Goal: Task Accomplishment & Management: Manage account settings

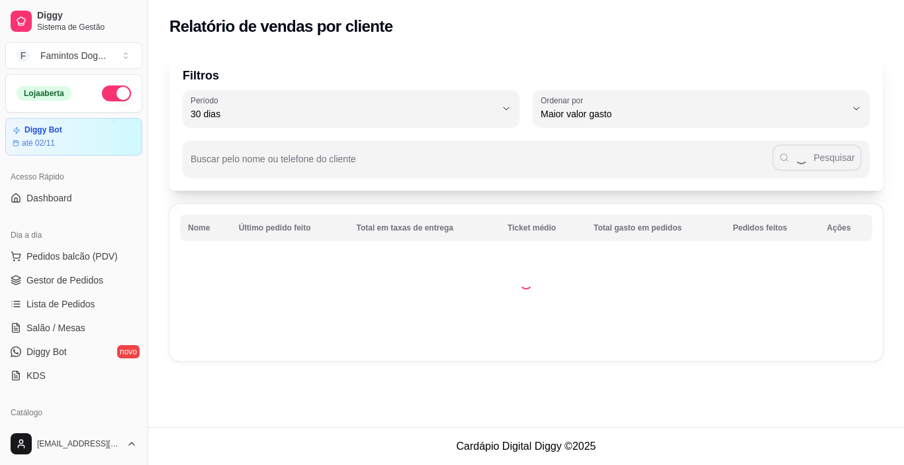
select select "30"
select select "HIGHEST_TOTAL_SPENT_WITH_ORDERS"
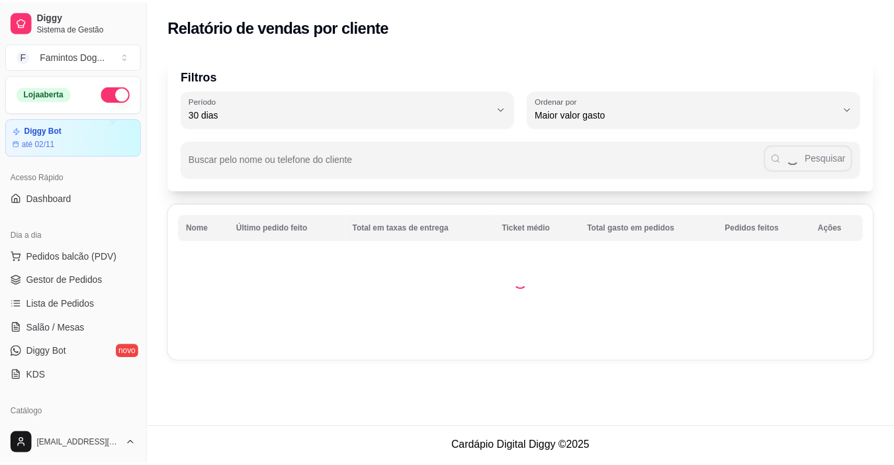
scroll to position [265, 0]
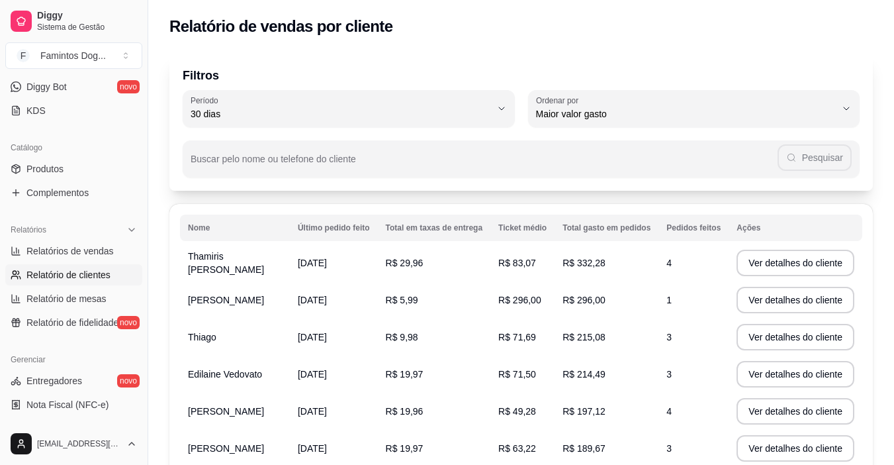
click at [601, 273] on td "R$ 332,28" at bounding box center [607, 262] width 104 height 37
click at [510, 254] on td "R$ 83,07" at bounding box center [523, 262] width 64 height 37
click at [537, 271] on td "R$ 83,07" at bounding box center [523, 262] width 64 height 37
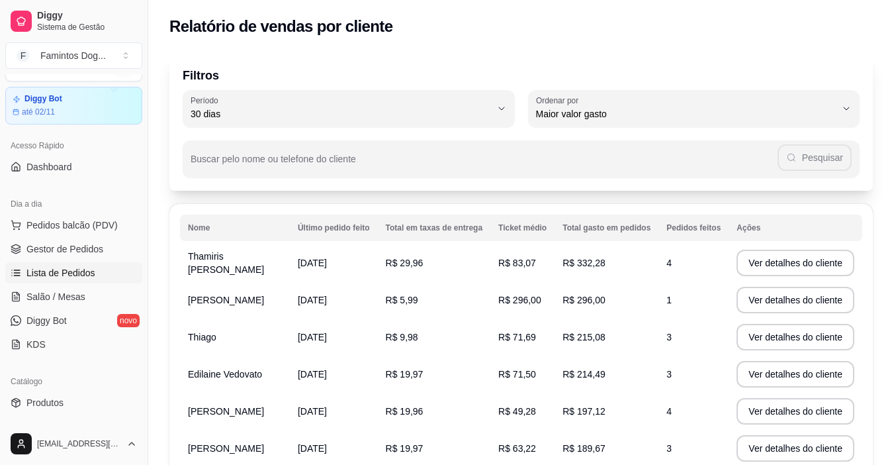
scroll to position [0, 0]
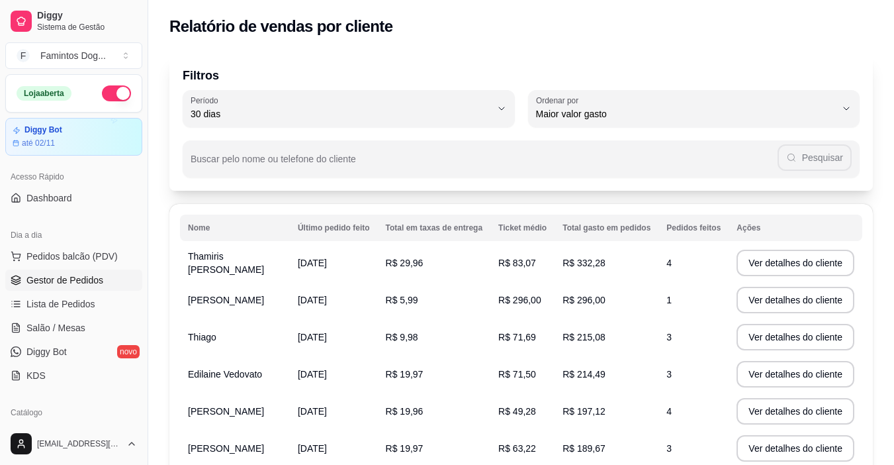
click at [67, 279] on span "Gestor de Pedidos" at bounding box center [64, 279] width 77 height 13
